Goal: Navigation & Orientation: Understand site structure

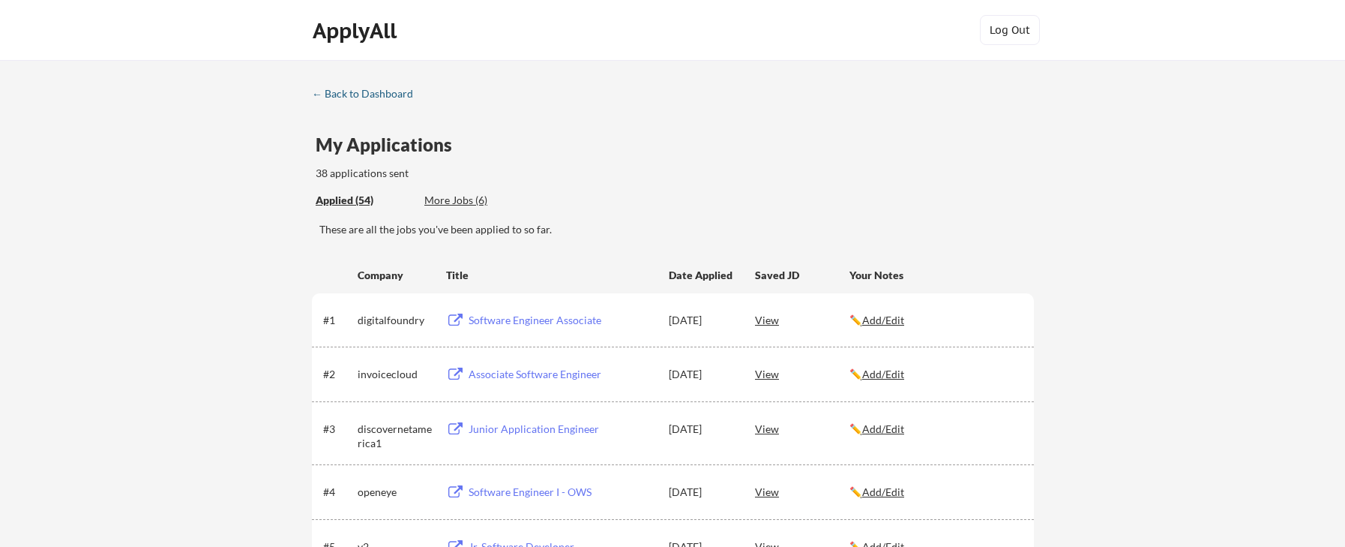
click at [383, 95] on div "← Back to Dashboard" at bounding box center [368, 93] width 112 height 10
click at [360, 88] on div "← Back to Dashboard" at bounding box center [368, 93] width 112 height 10
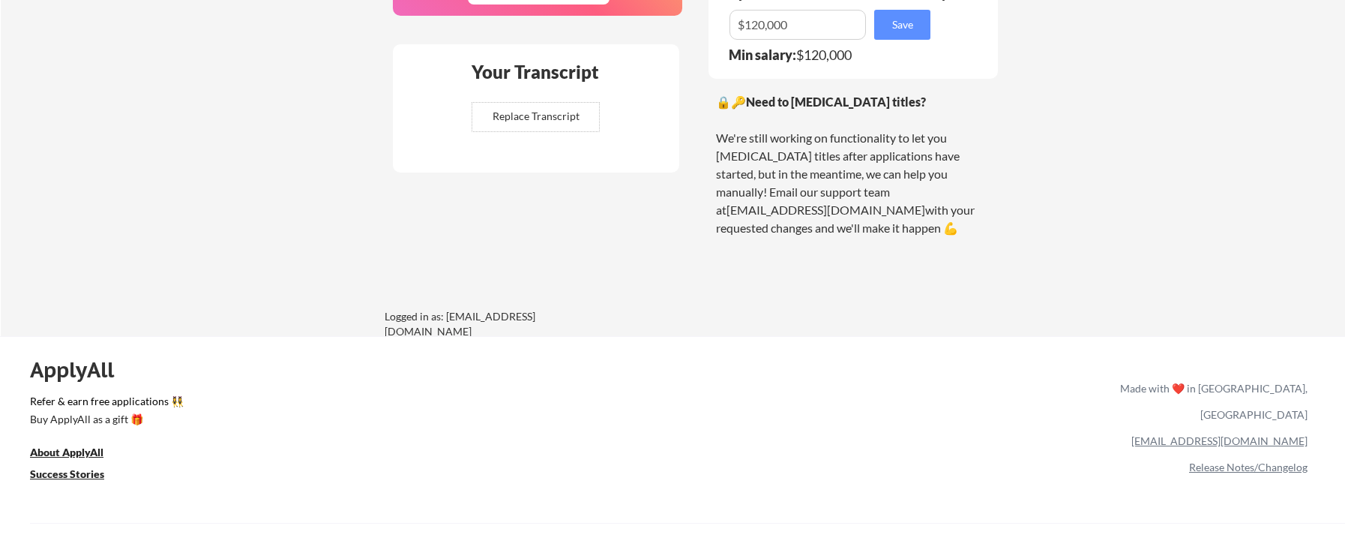
scroll to position [1107, 0]
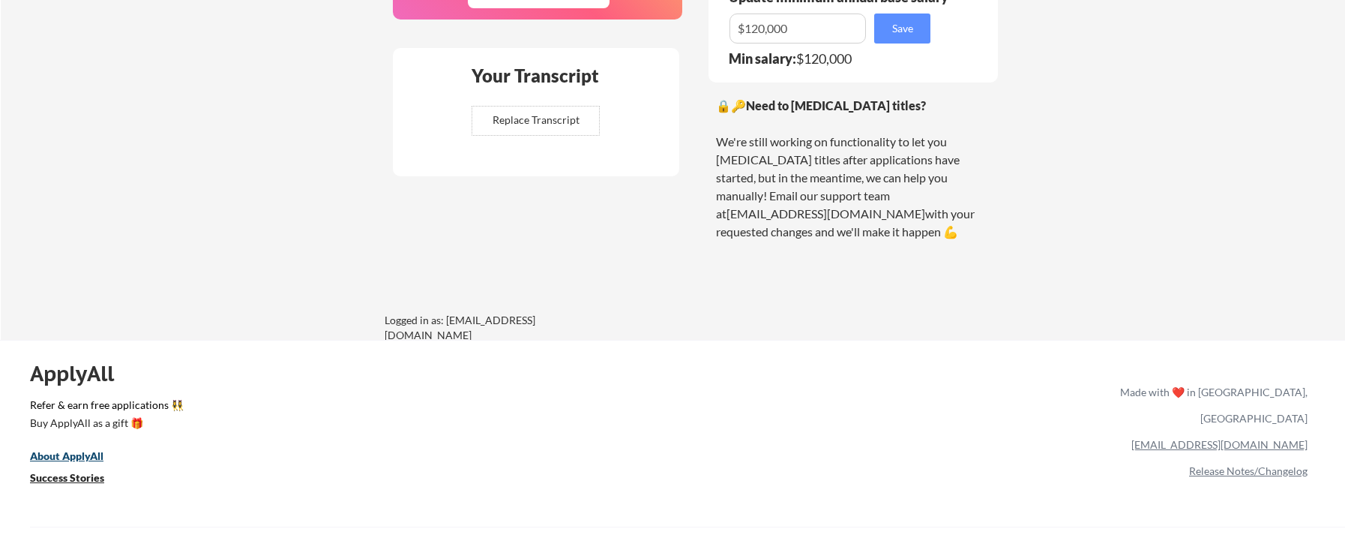
click at [76, 454] on u "About ApplyAll" at bounding box center [66, 455] width 73 height 13
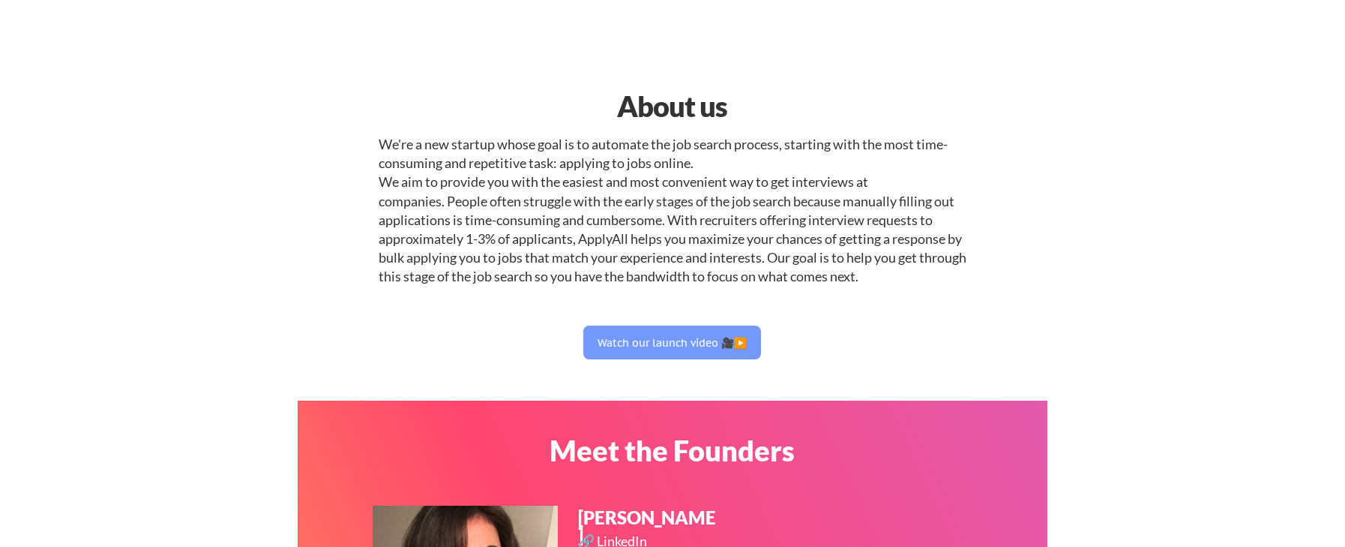
select select ""engineering""
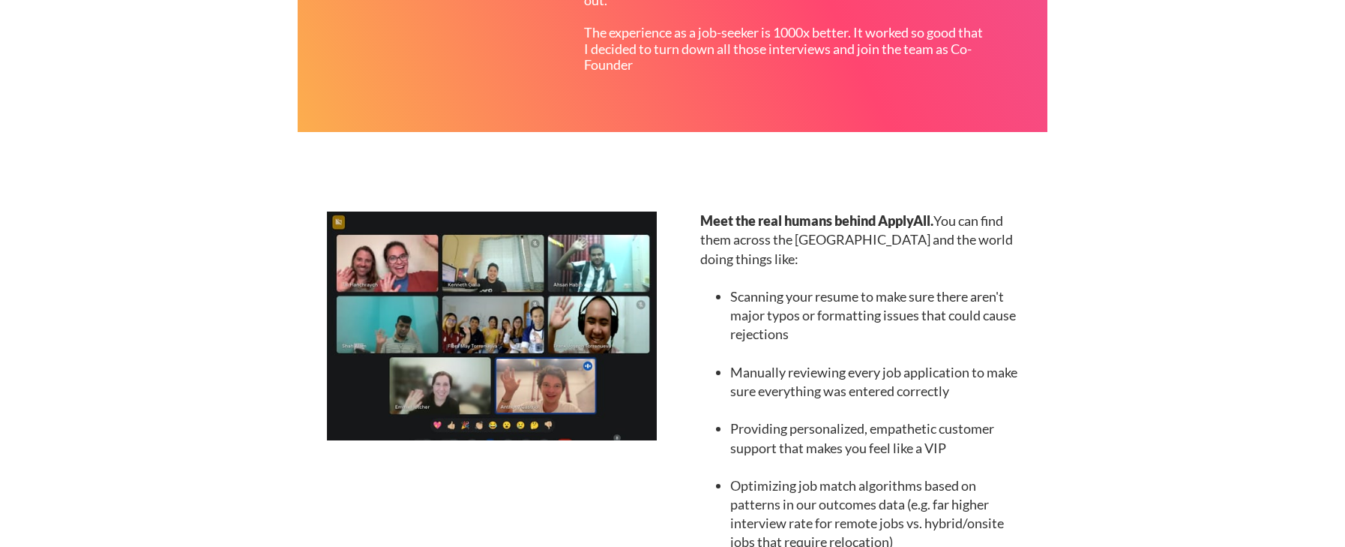
scroll to position [1677, 0]
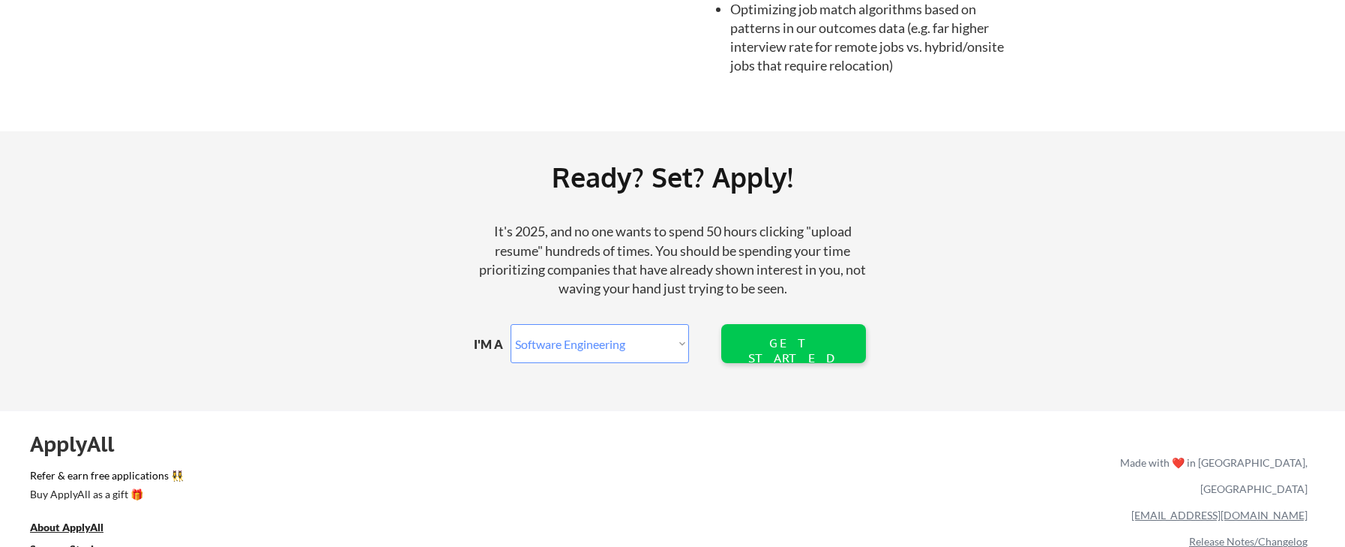
click at [663, 337] on select "Marketer Software Engineering Product Management Customer Success Sales UI/UX/P…" at bounding box center [600, 343] width 178 height 39
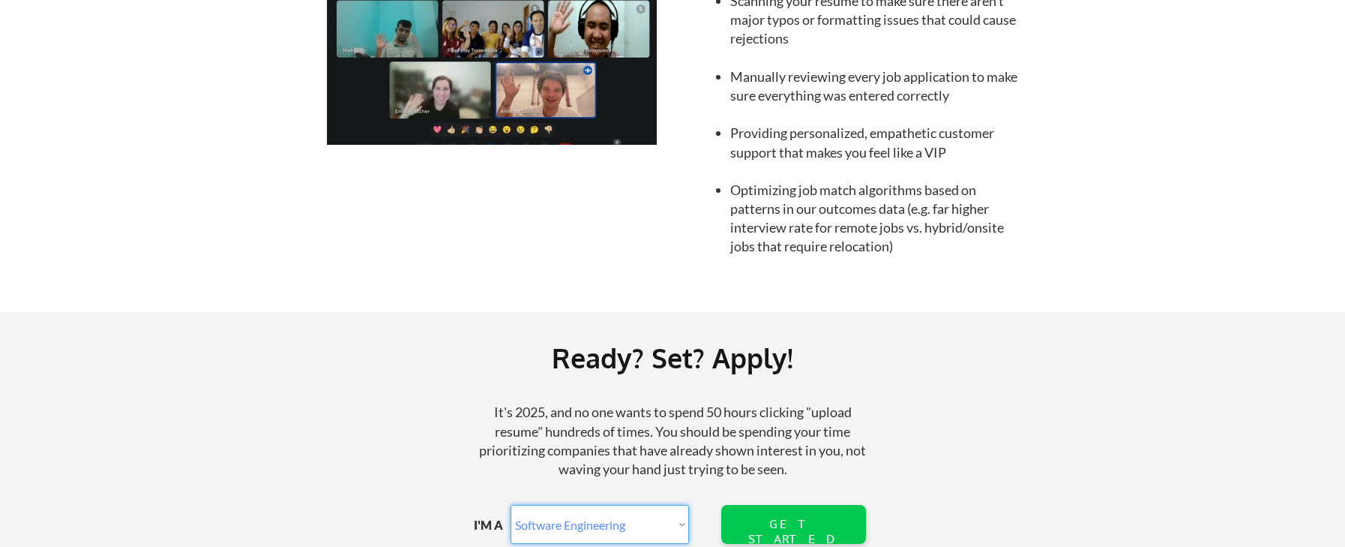
scroll to position [1787, 0]
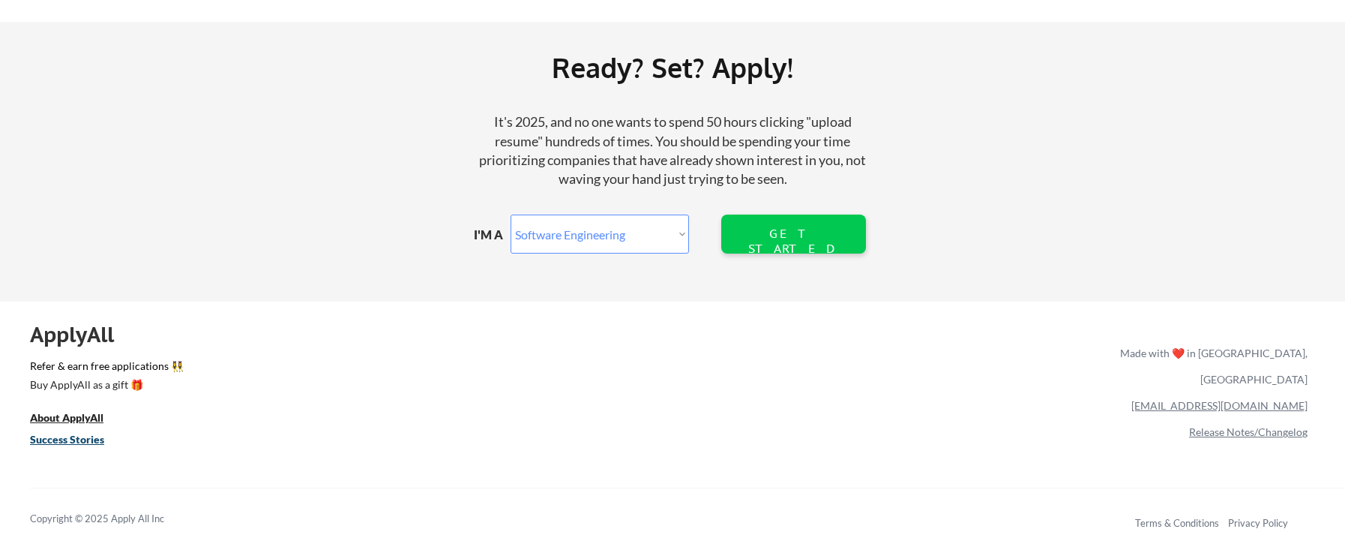
click at [94, 439] on u "Success Stories" at bounding box center [67, 439] width 74 height 13
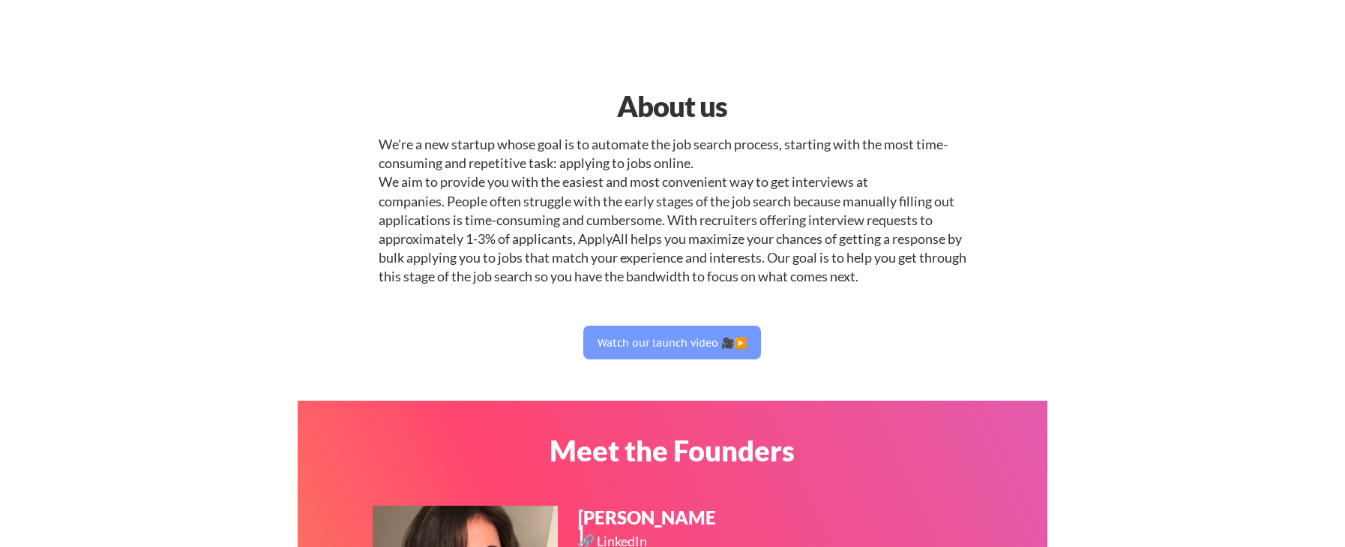
select select ""engineering""
